Goal: Information Seeking & Learning: Find specific fact

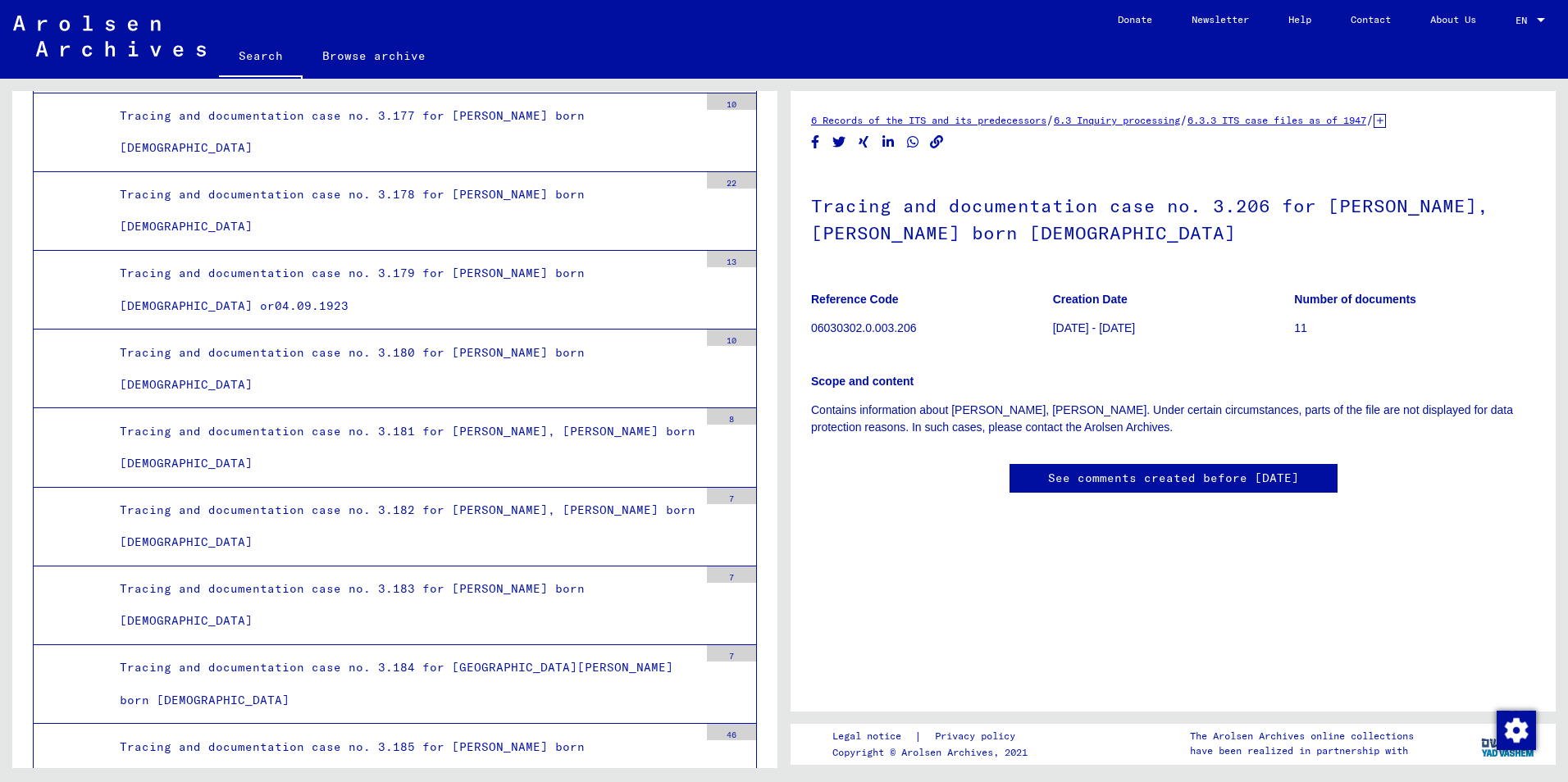
scroll to position [15295, 0]
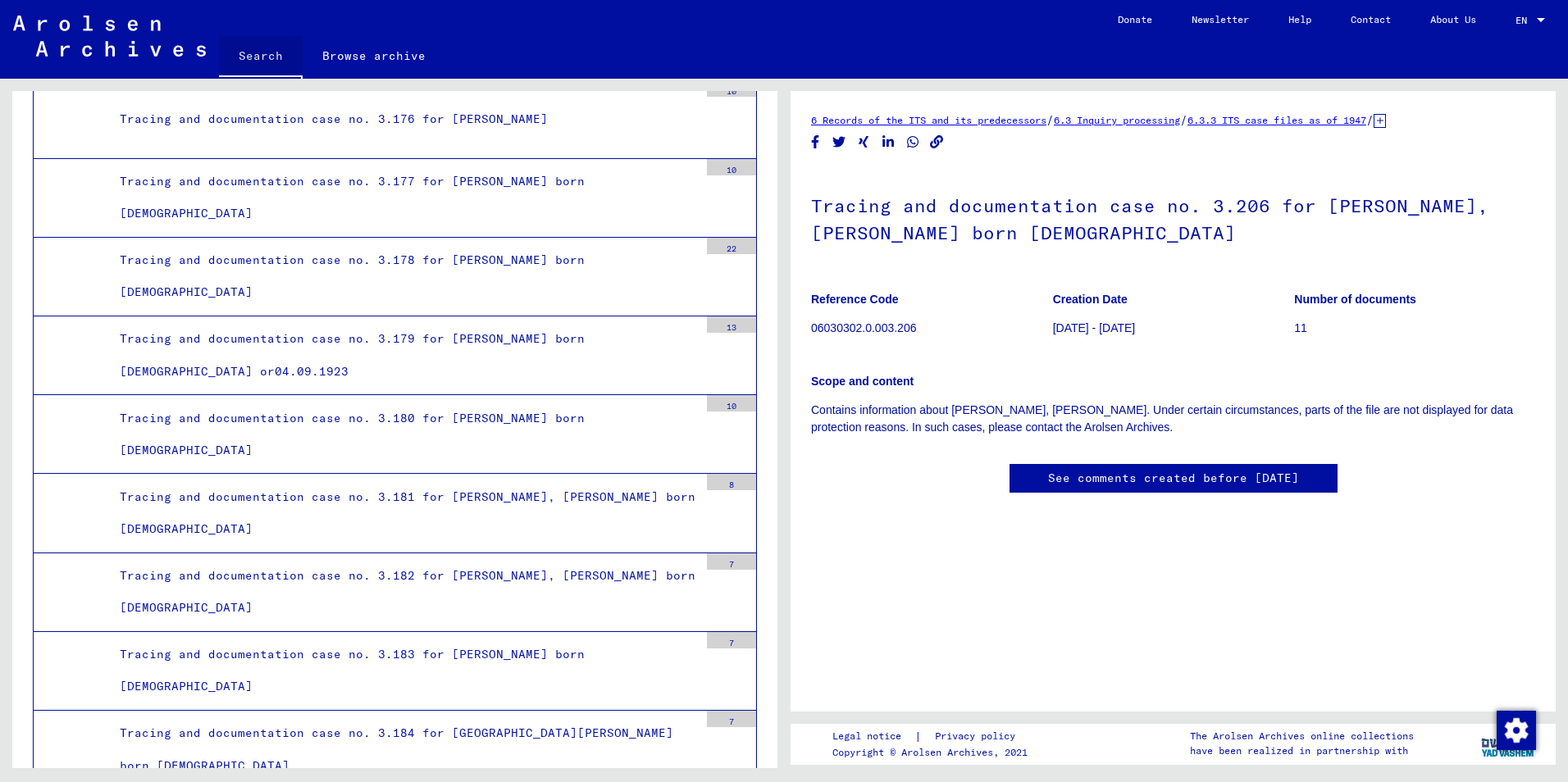
click at [262, 60] on link "Search" at bounding box center [261, 57] width 84 height 43
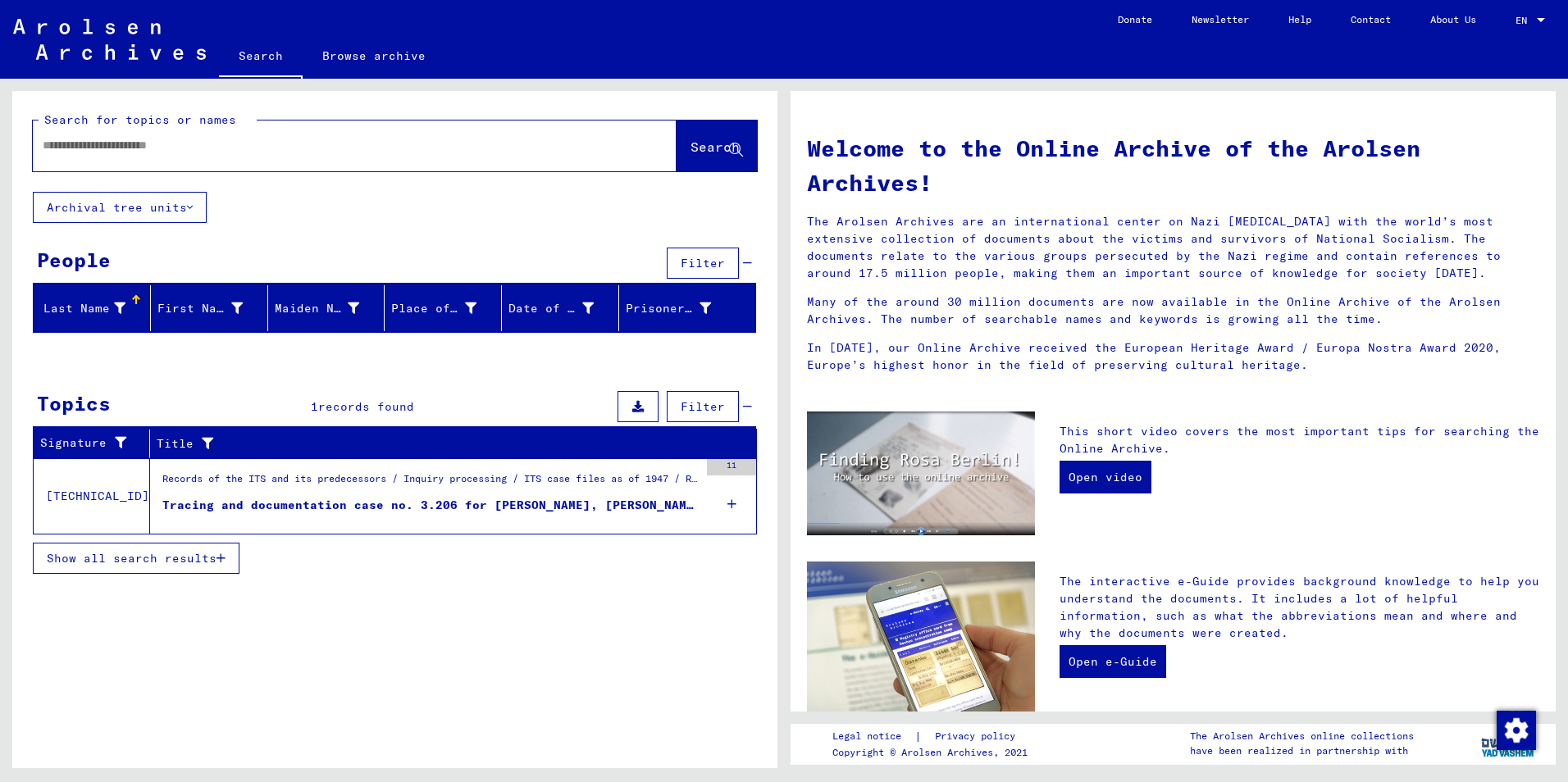
click at [296, 152] on input "text" at bounding box center [335, 146] width 584 height 18
type input "**********"
click at [699, 150] on span "Search" at bounding box center [715, 147] width 49 height 17
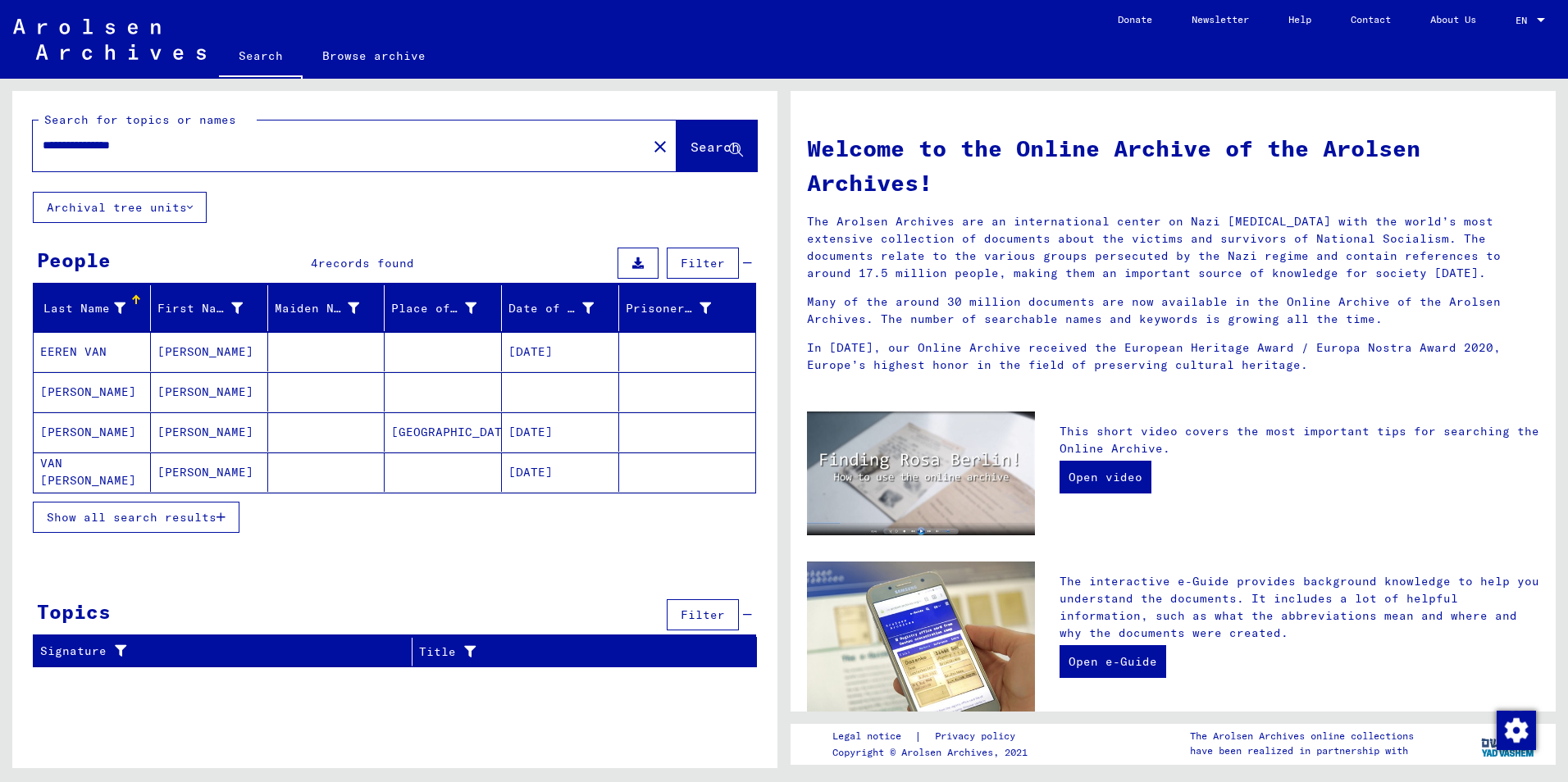
click at [214, 350] on mat-cell "[PERSON_NAME]" at bounding box center [209, 352] width 117 height 39
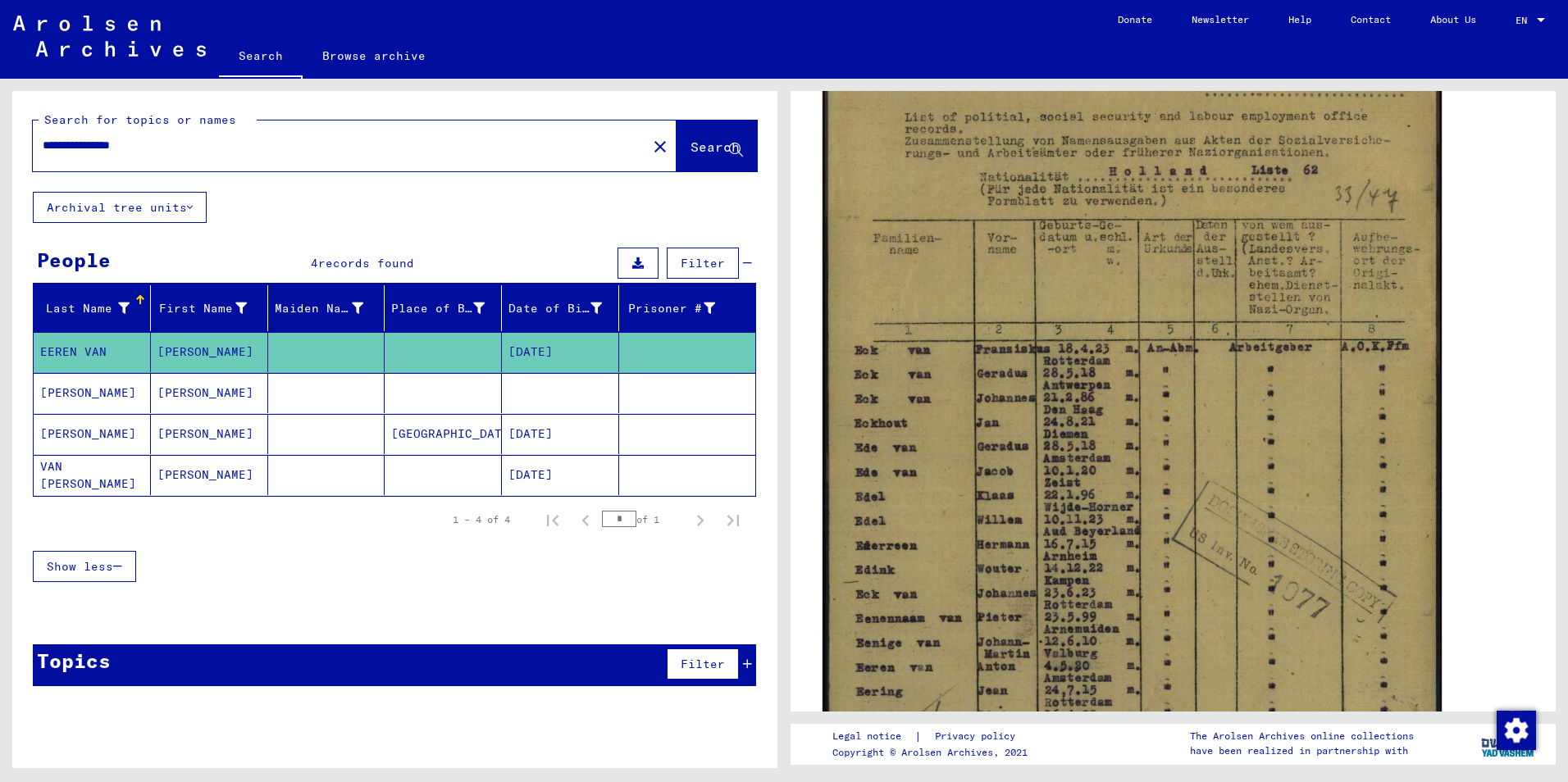
scroll to position [328, 0]
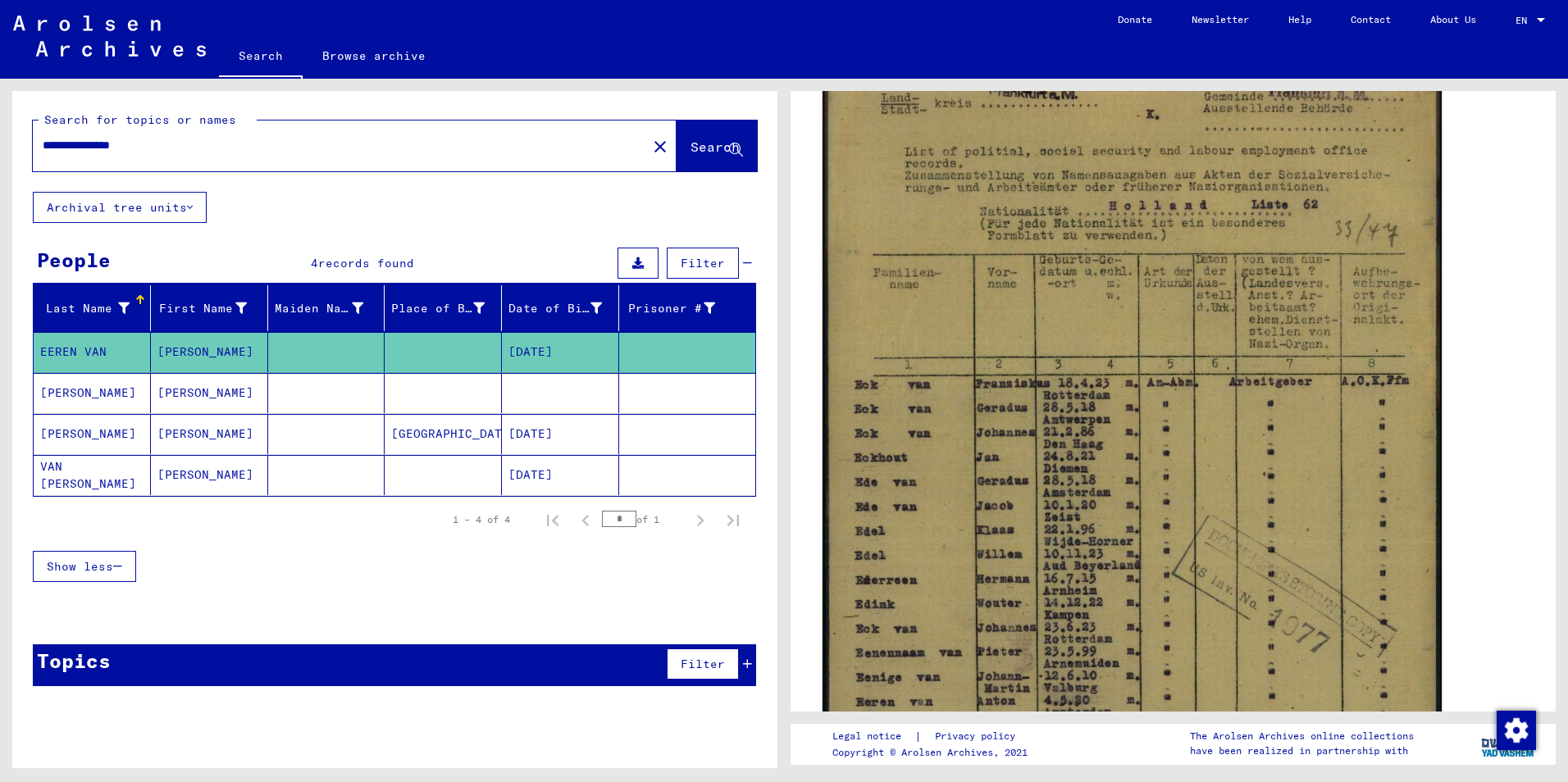
drag, startPoint x: 930, startPoint y: 435, endPoint x: 1078, endPoint y: 320, distance: 187.4
click at [1078, 320] on img at bounding box center [1131, 474] width 619 height 856
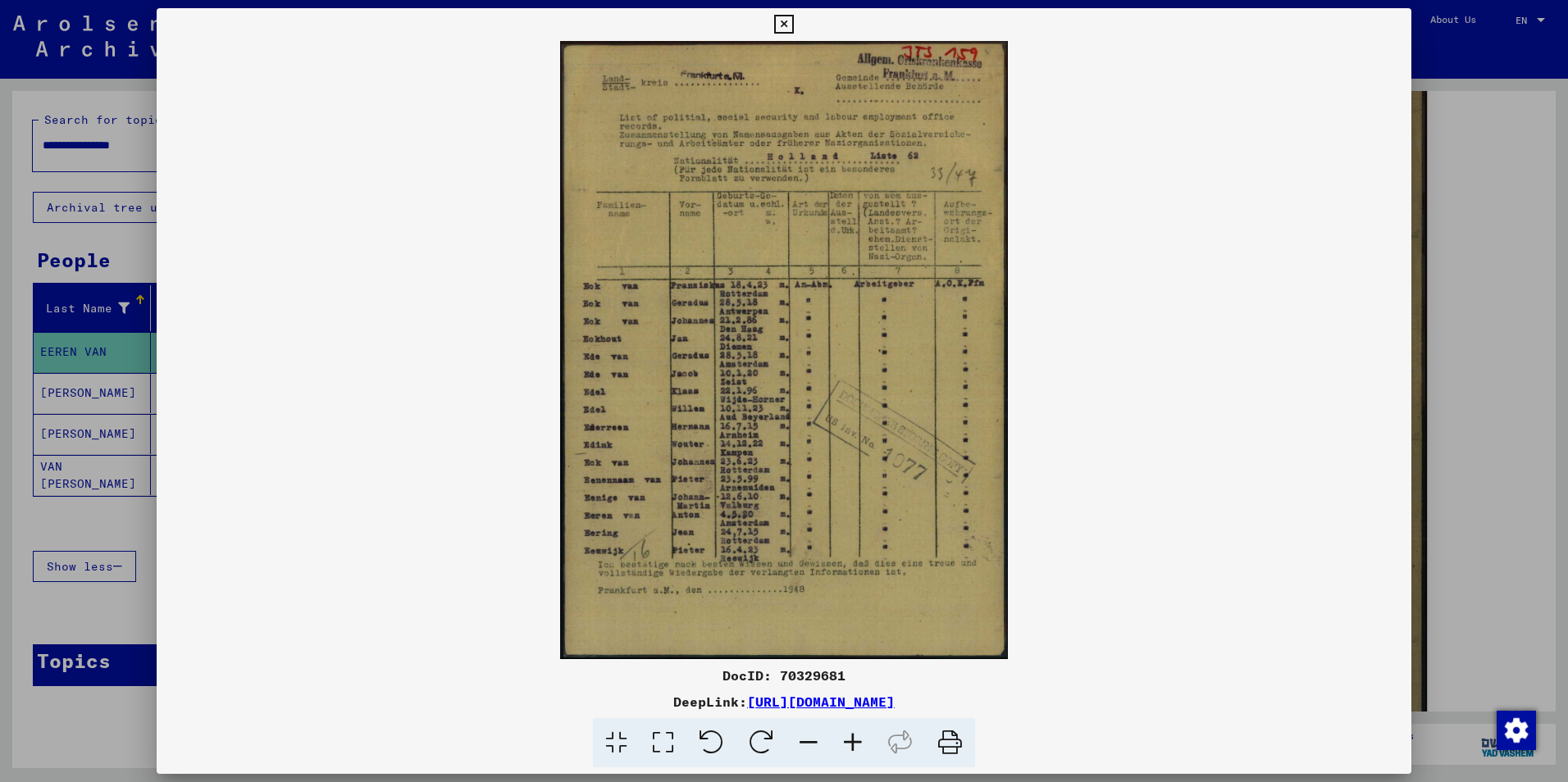
click at [784, 26] on icon at bounding box center [784, 25] width 19 height 20
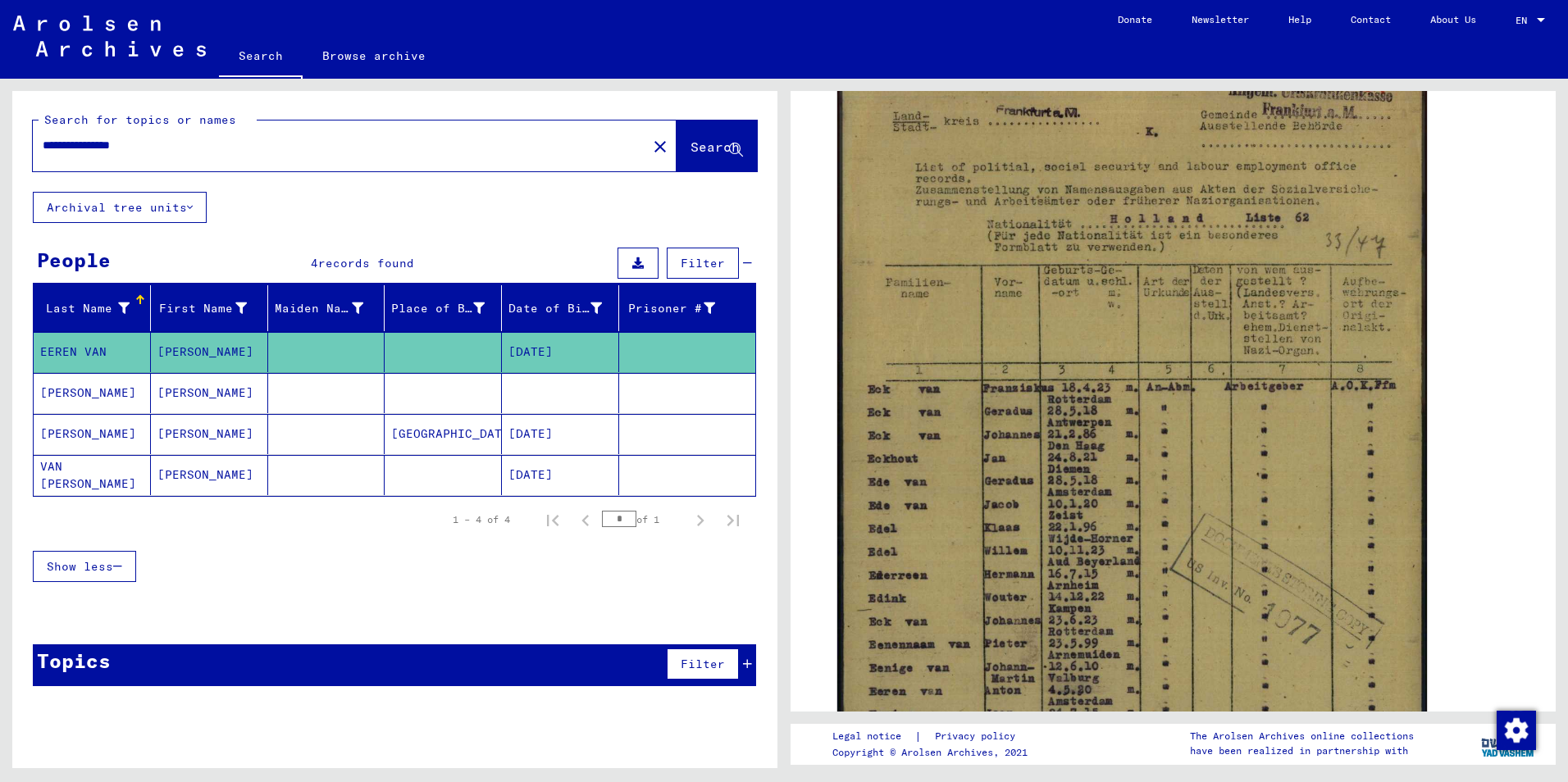
click at [365, 402] on mat-cell at bounding box center [326, 394] width 117 height 40
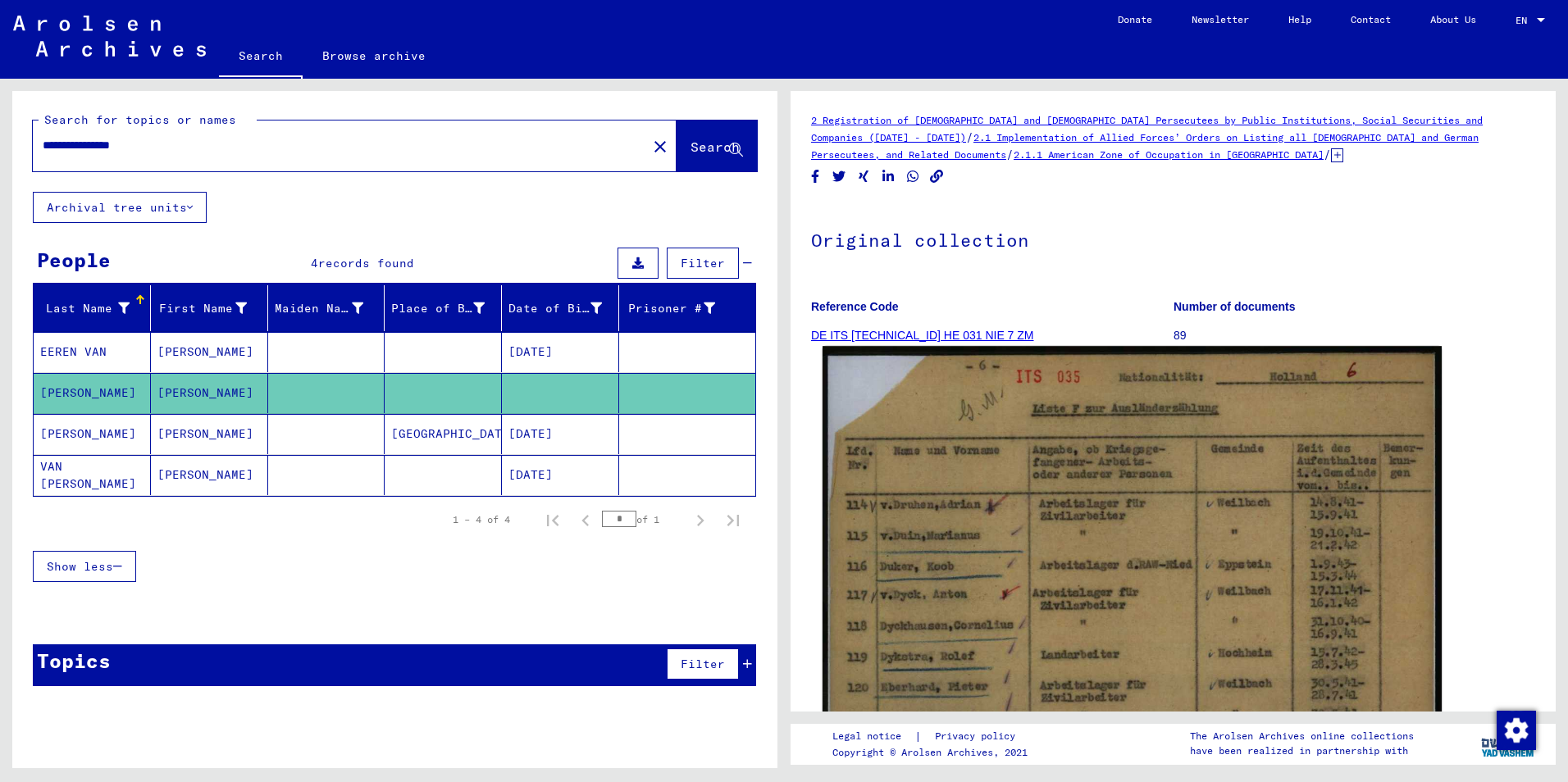
click at [1178, 555] on img at bounding box center [1131, 783] width 619 height 875
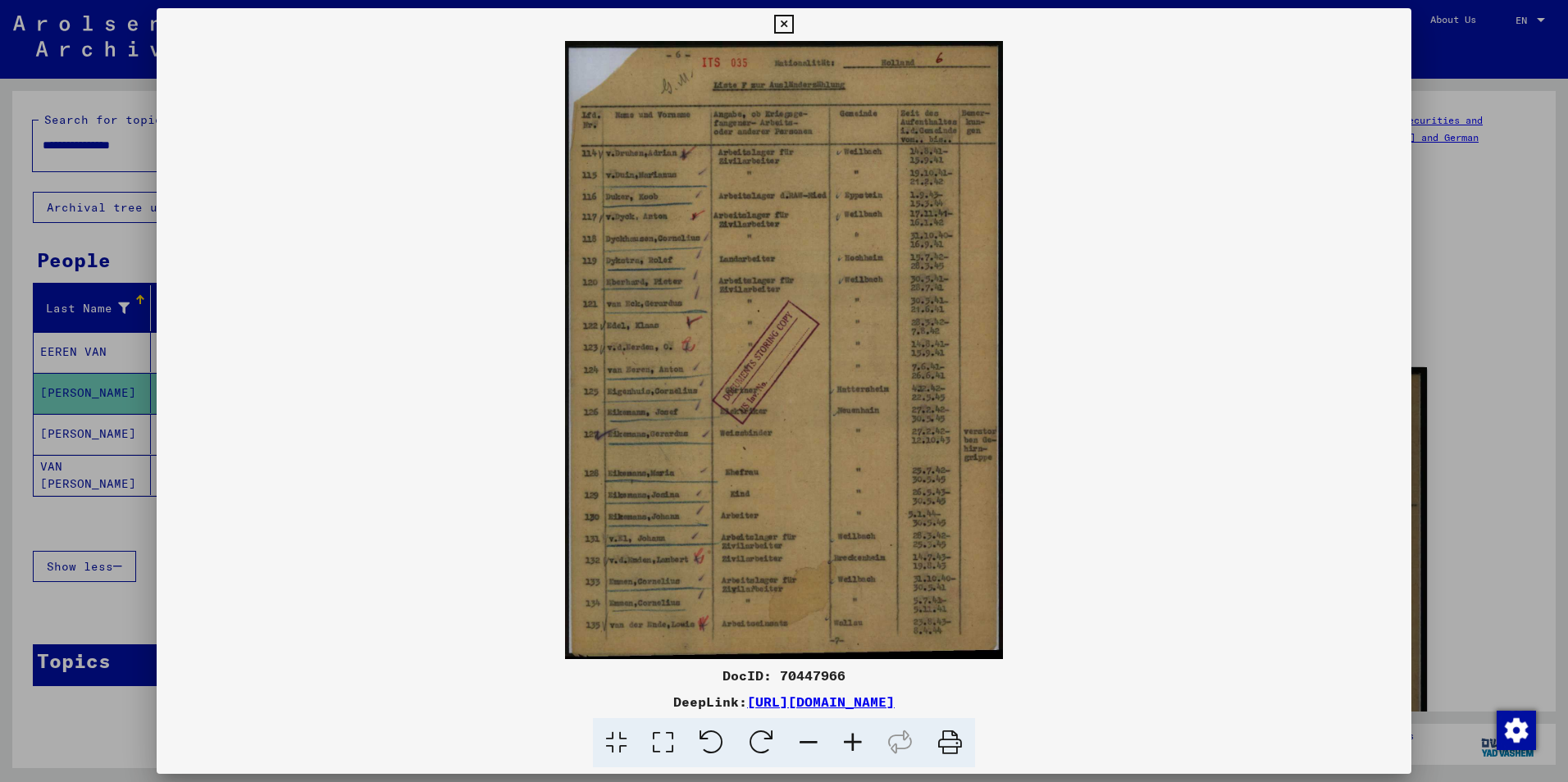
click at [784, 29] on icon at bounding box center [784, 25] width 19 height 20
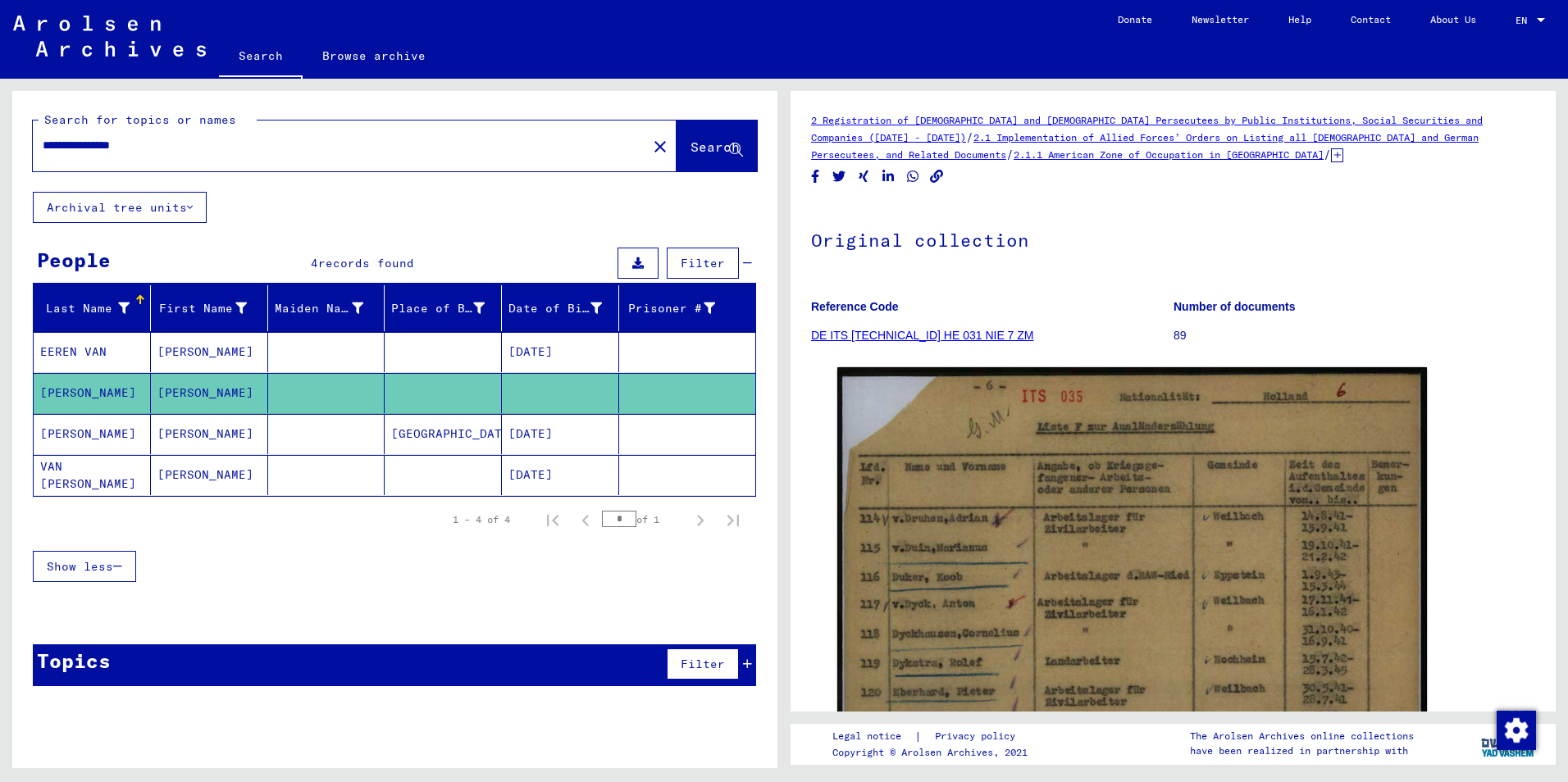
click at [198, 441] on mat-cell "[PERSON_NAME]" at bounding box center [209, 435] width 117 height 40
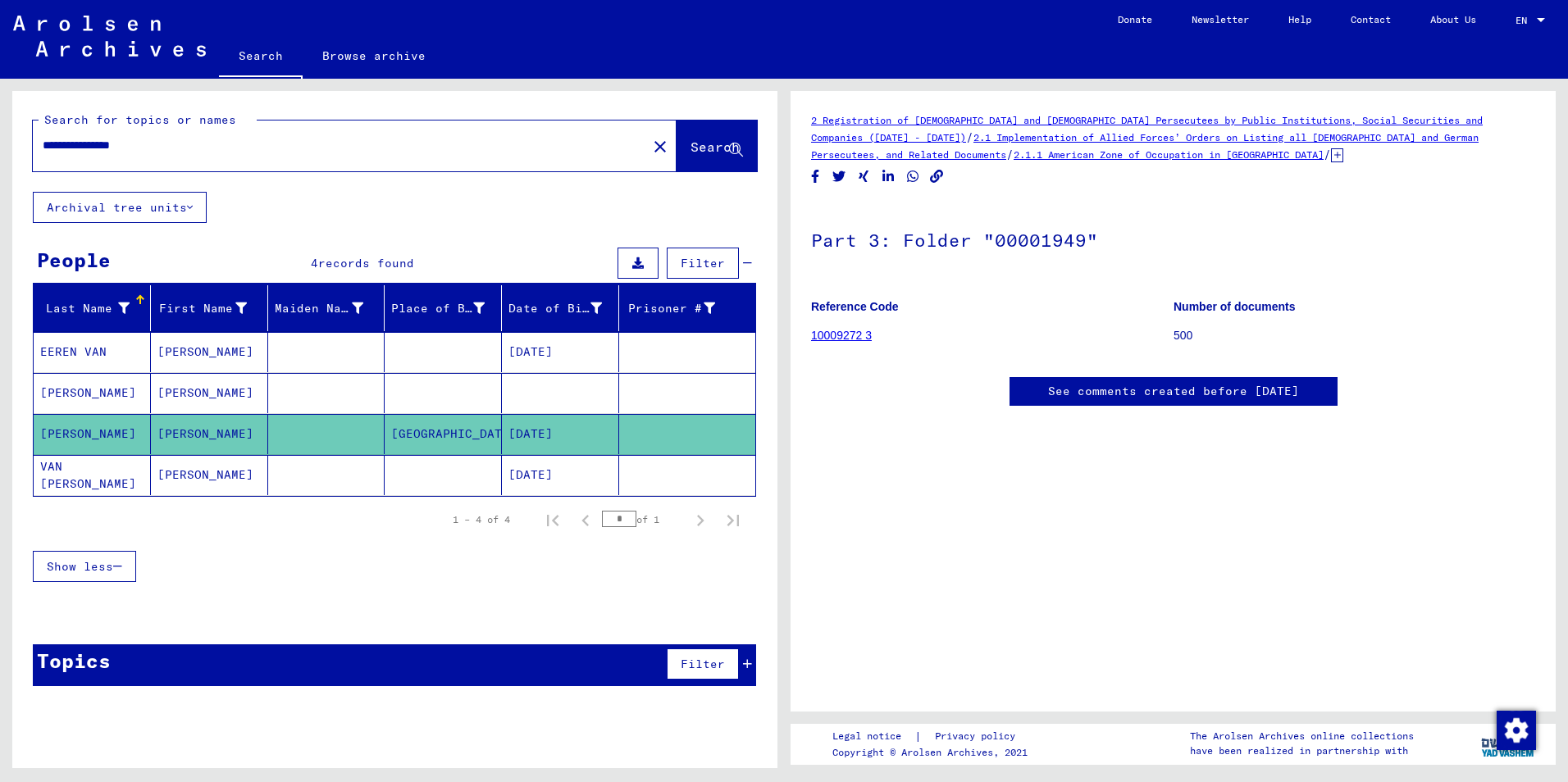
click at [852, 336] on link "10009272 3" at bounding box center [841, 336] width 60 height 13
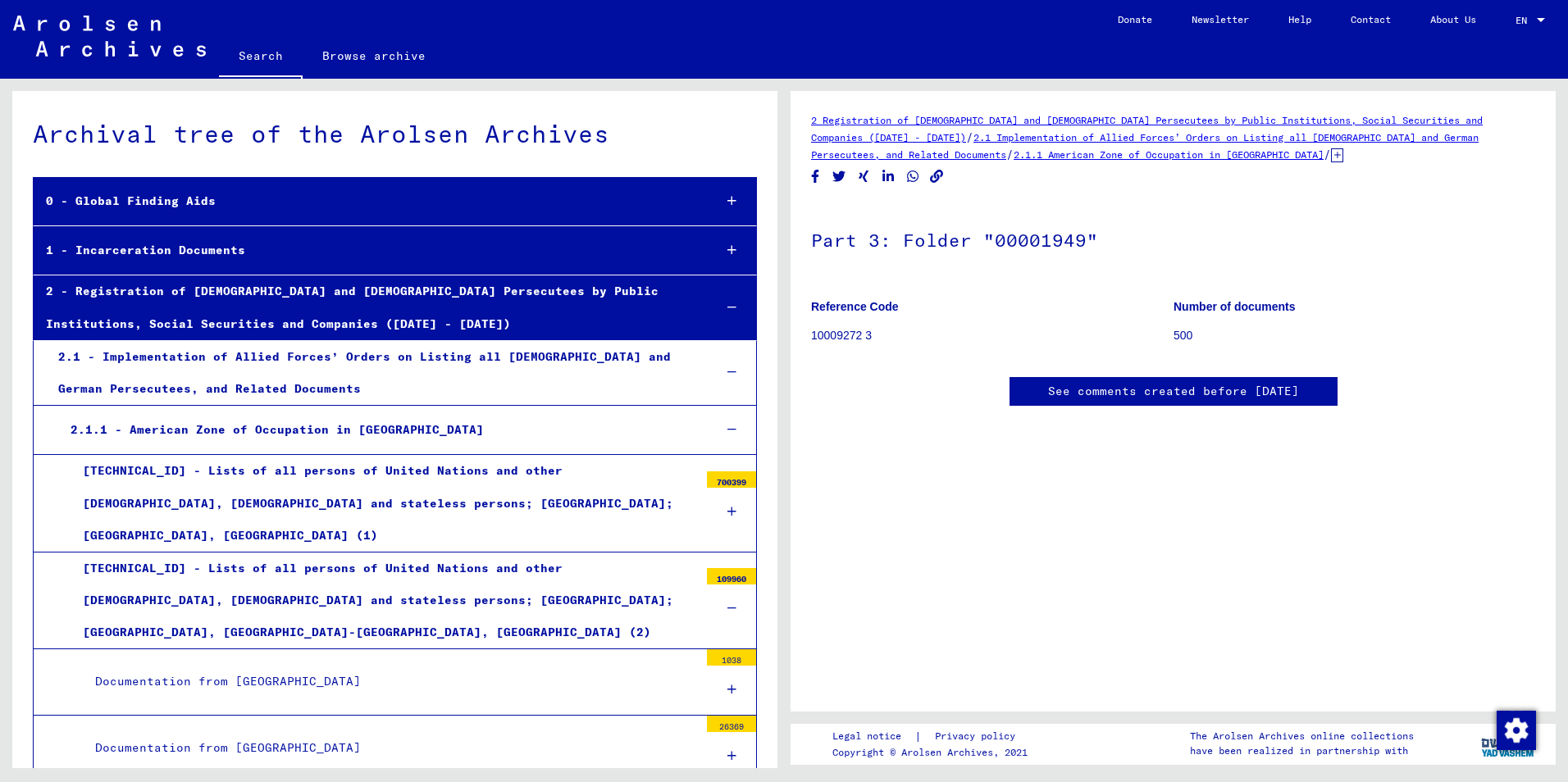
scroll to position [3156, 0]
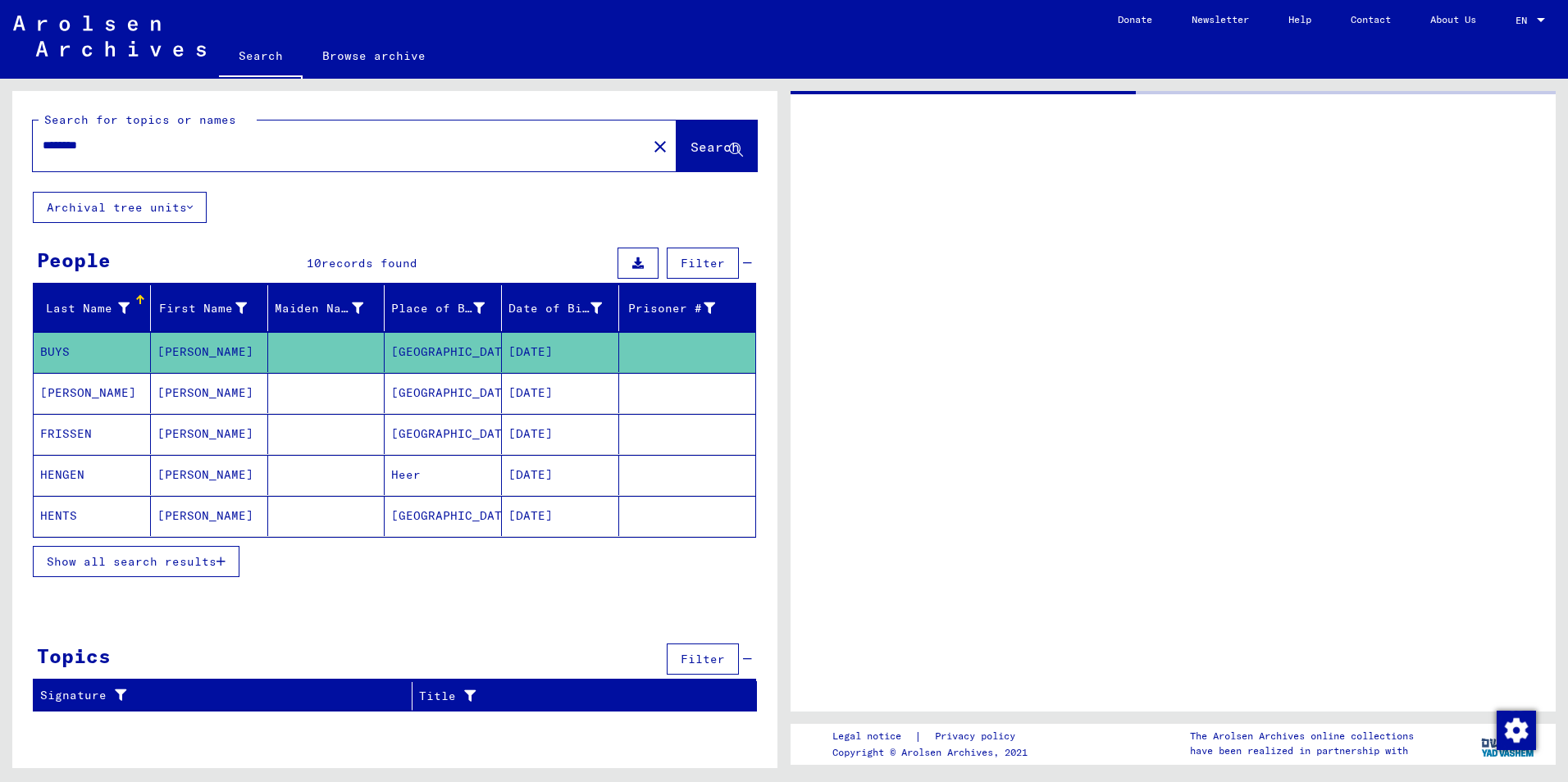
type input "**********"
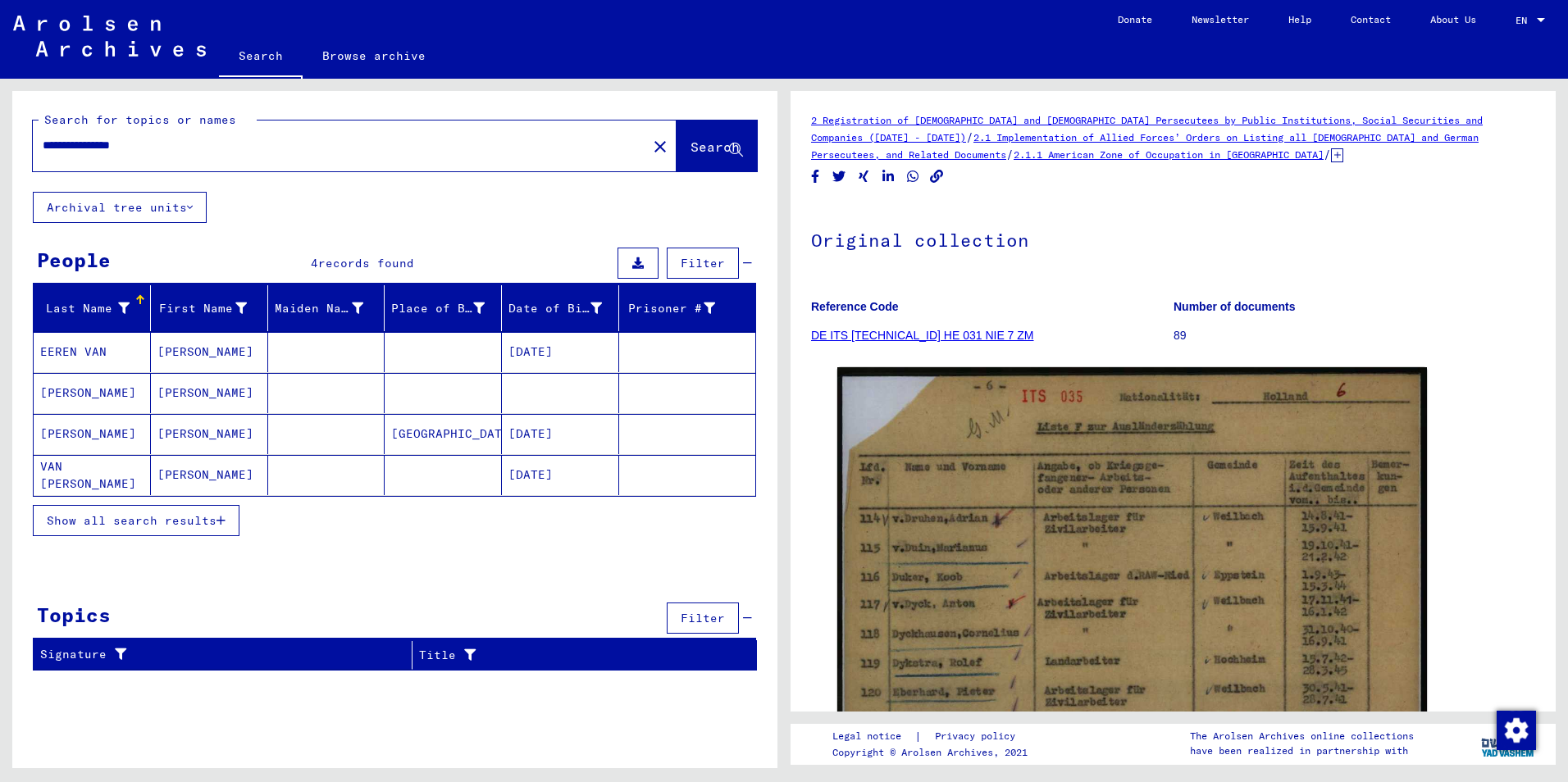
click at [419, 435] on mat-cell "[GEOGRAPHIC_DATA]" at bounding box center [443, 435] width 117 height 40
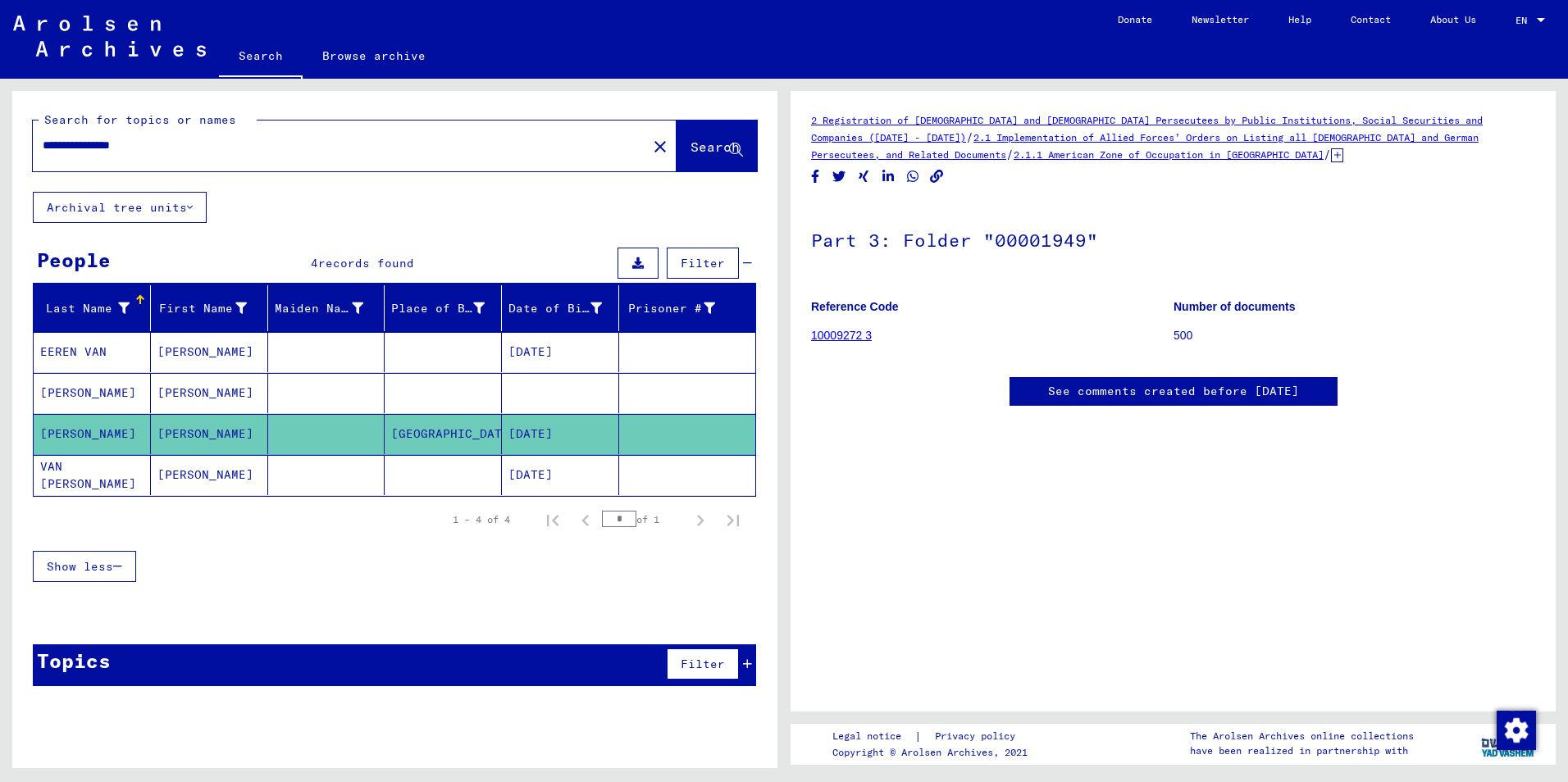
click at [416, 471] on mat-cell at bounding box center [443, 476] width 117 height 40
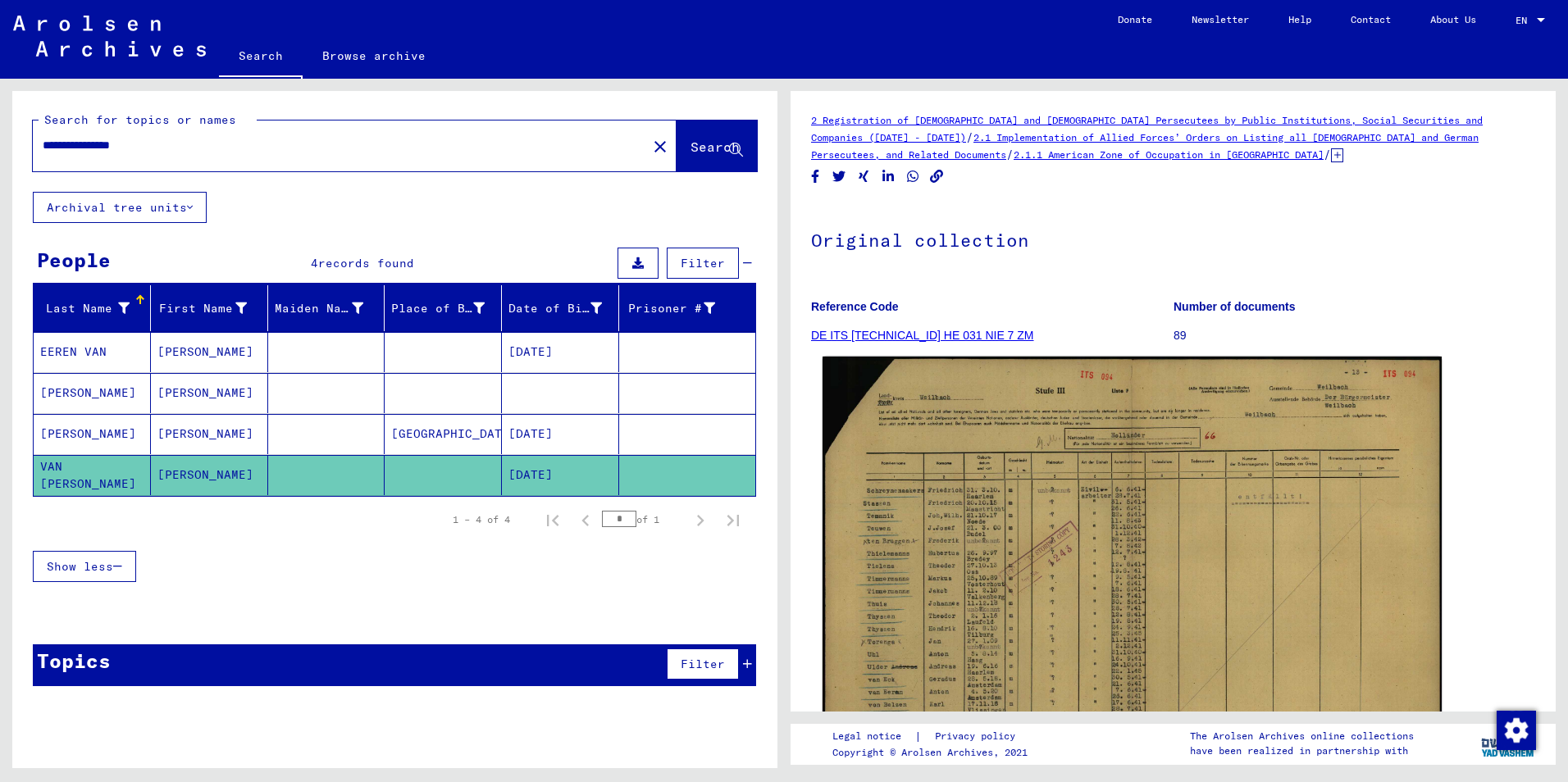
click at [907, 578] on img at bounding box center [1131, 575] width 619 height 437
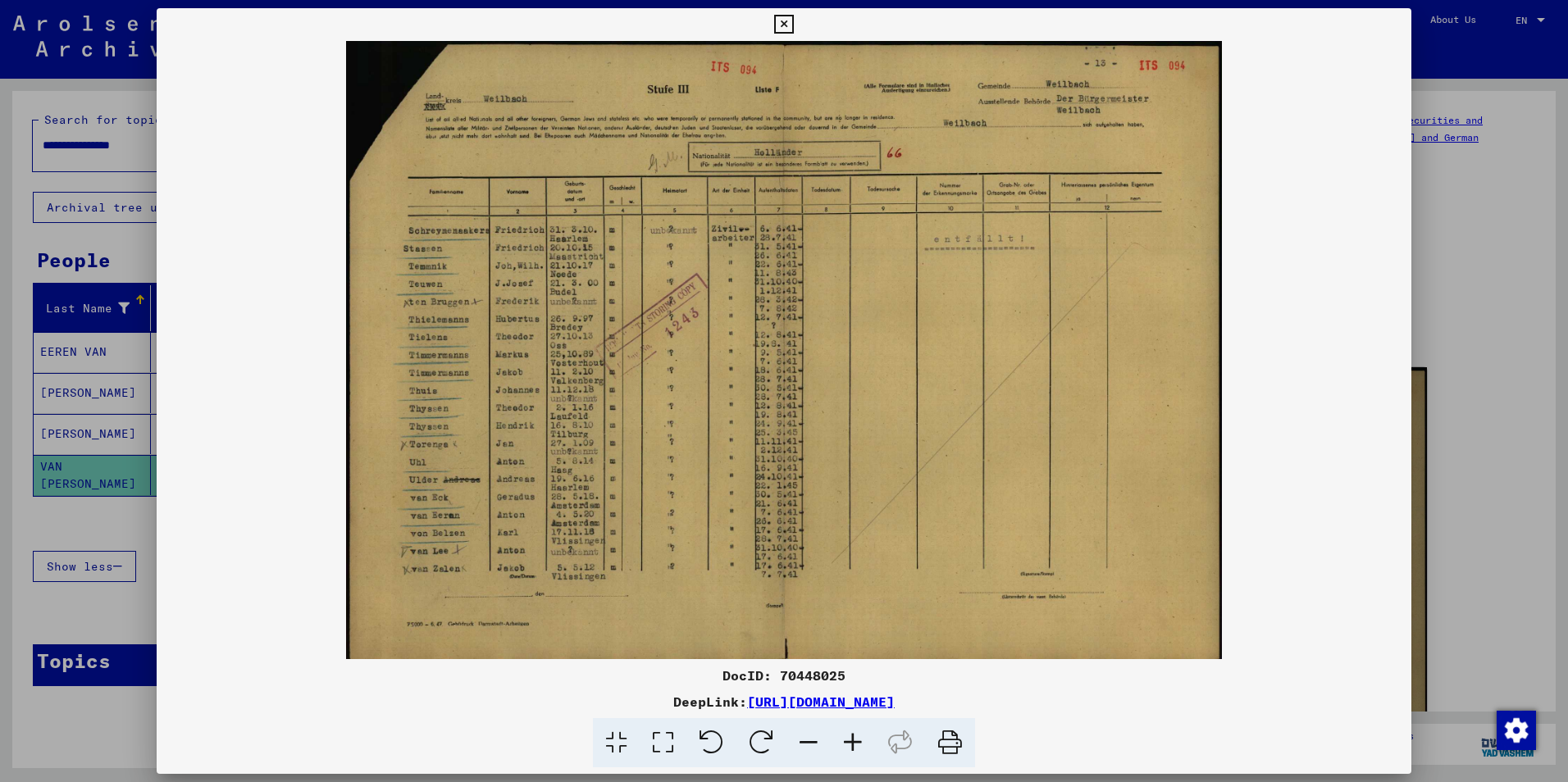
click at [778, 22] on icon at bounding box center [784, 25] width 19 height 20
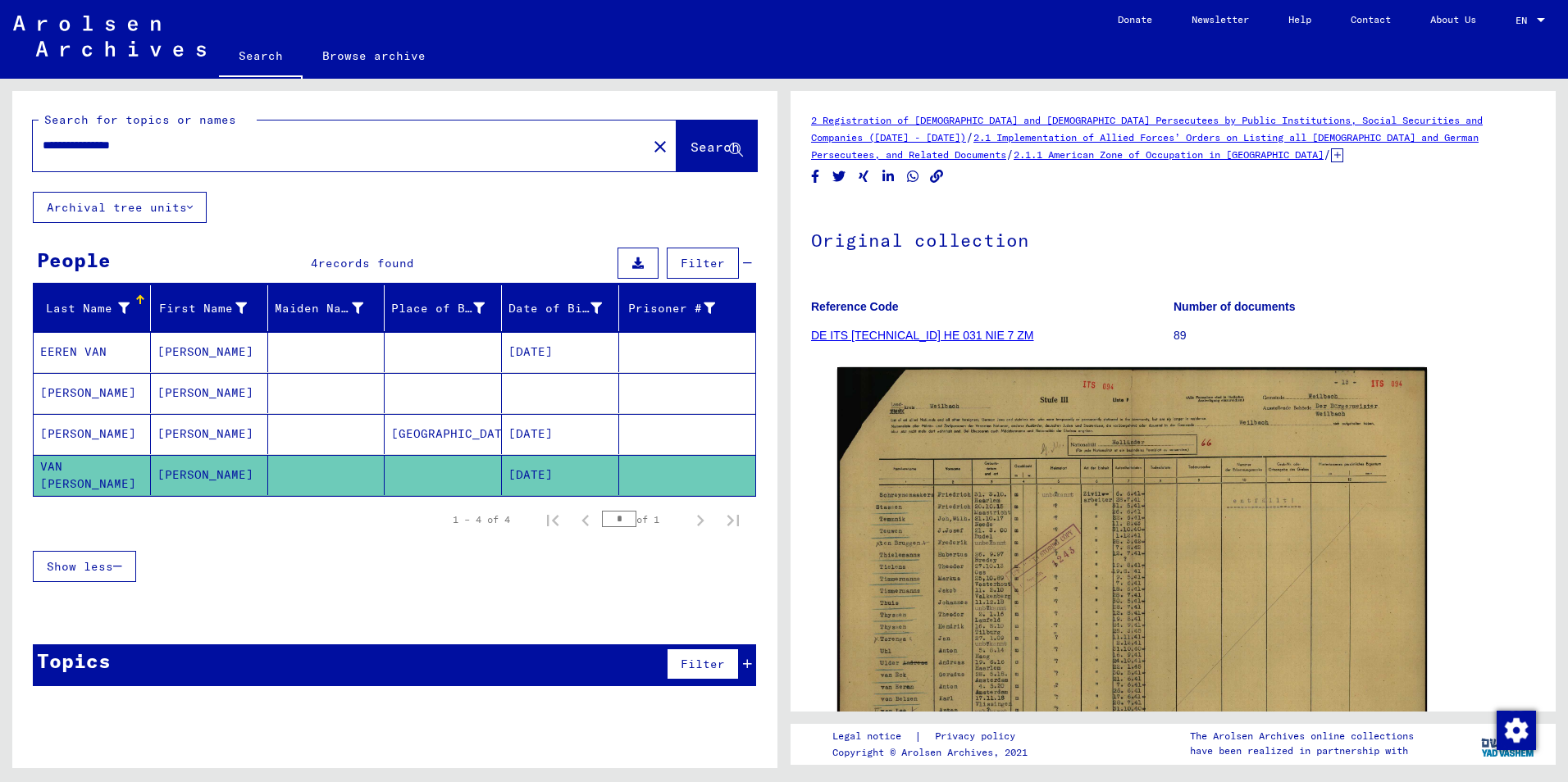
click at [448, 427] on mat-cell "[GEOGRAPHIC_DATA]" at bounding box center [443, 435] width 117 height 40
